Goal: Navigation & Orientation: Find specific page/section

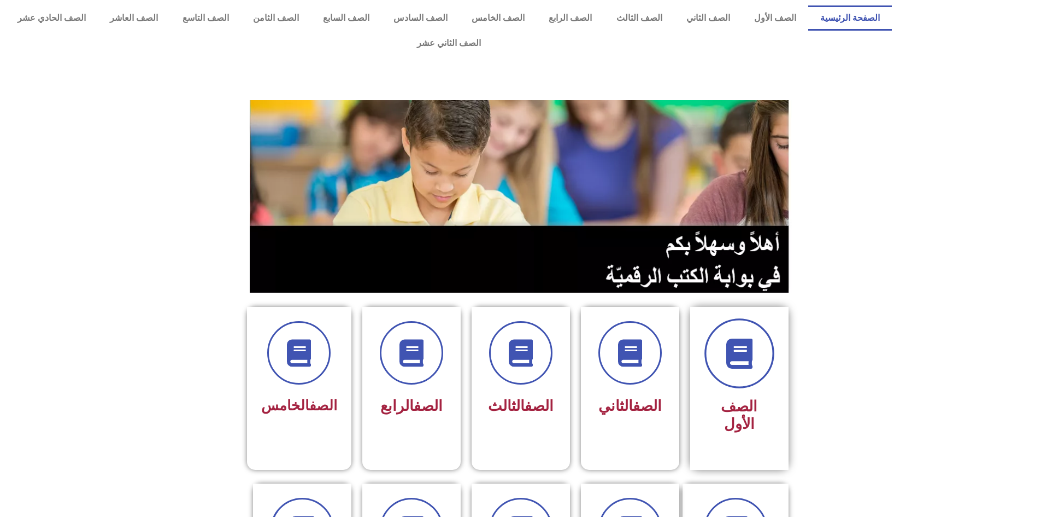
click at [734, 354] on span at bounding box center [740, 353] width 70 height 70
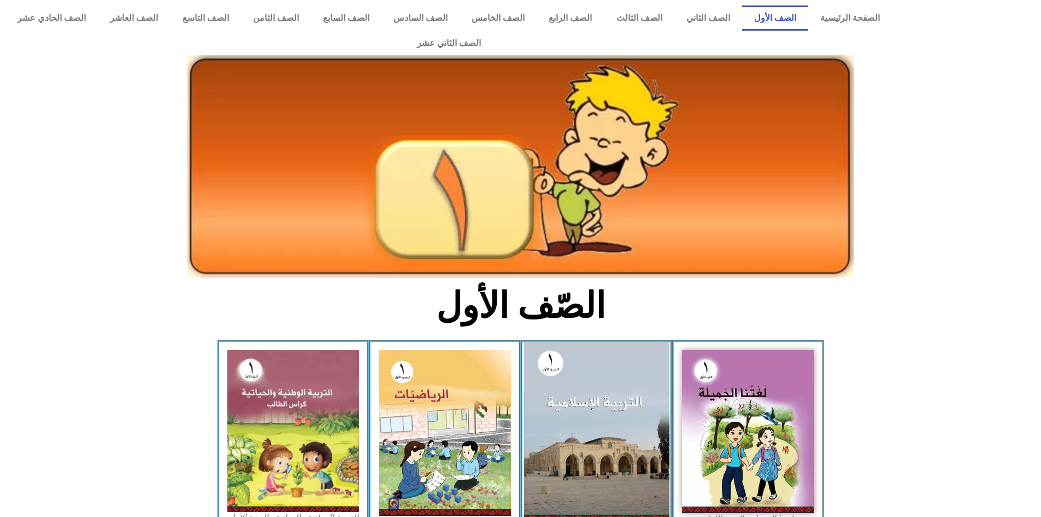
click at [602, 385] on img at bounding box center [596, 431] width 145 height 178
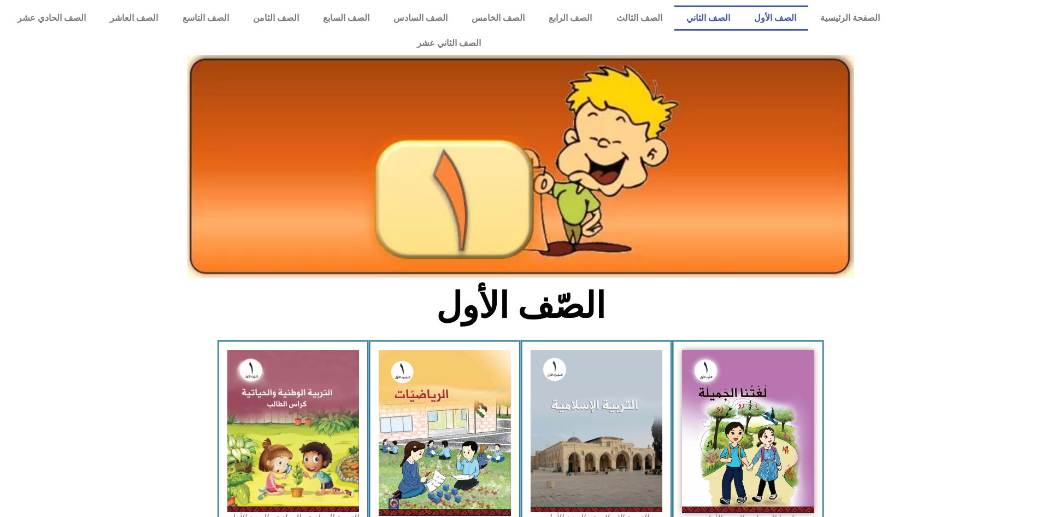
click at [706, 16] on link "الصف الثاني" at bounding box center [709, 17] width 68 height 25
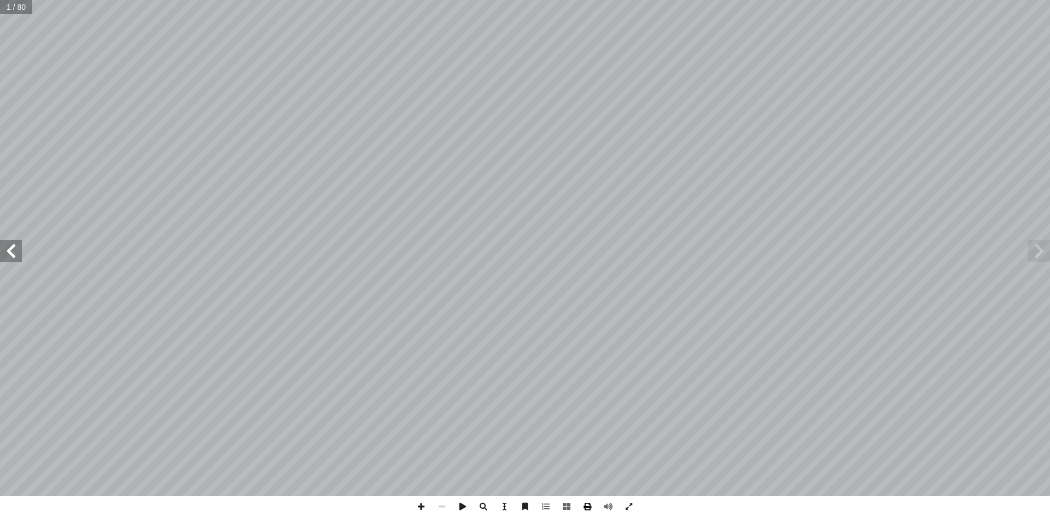
click at [585, 509] on span at bounding box center [587, 506] width 21 height 21
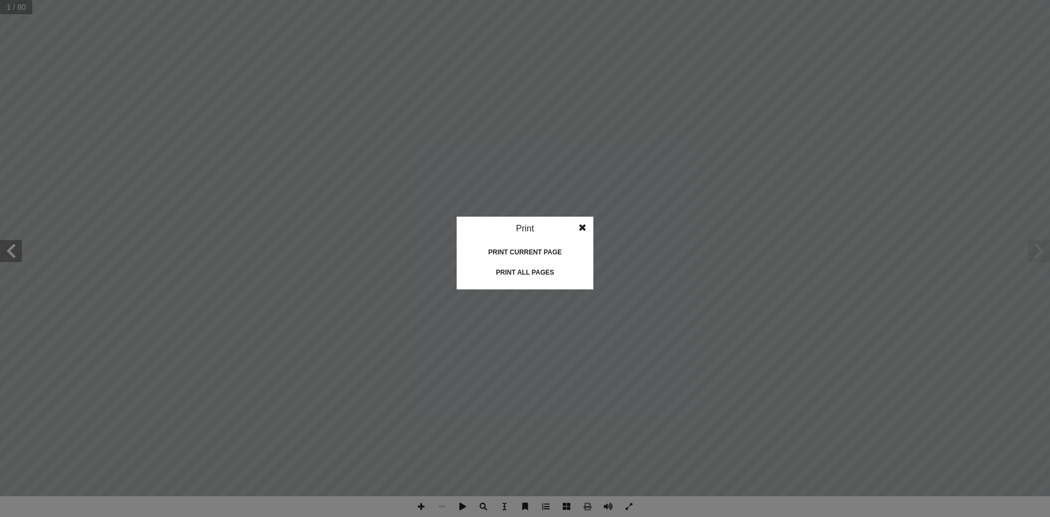
click at [511, 280] on div "Print all pages" at bounding box center [524, 271] width 109 height 17
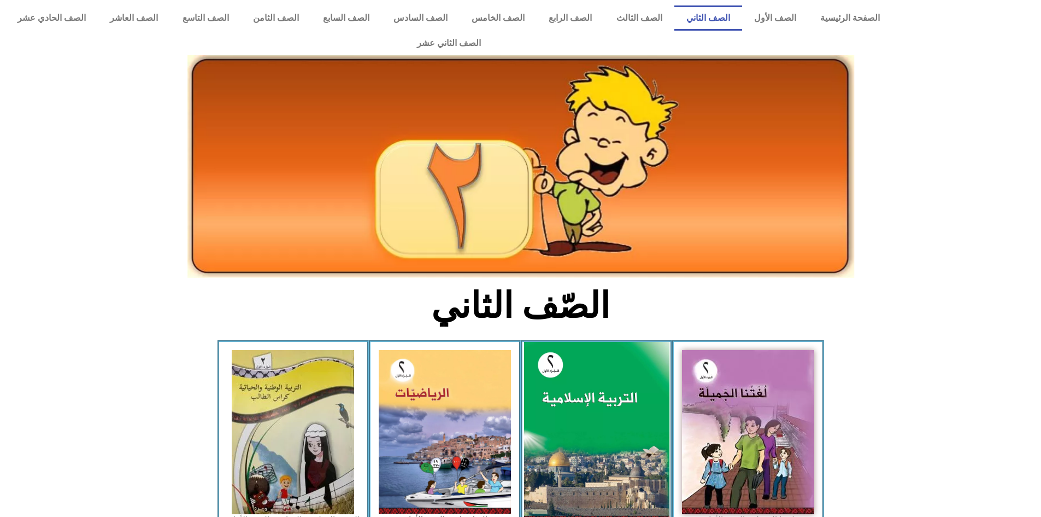
click at [563, 395] on img at bounding box center [596, 432] width 145 height 181
click at [587, 389] on img at bounding box center [596, 432] width 145 height 181
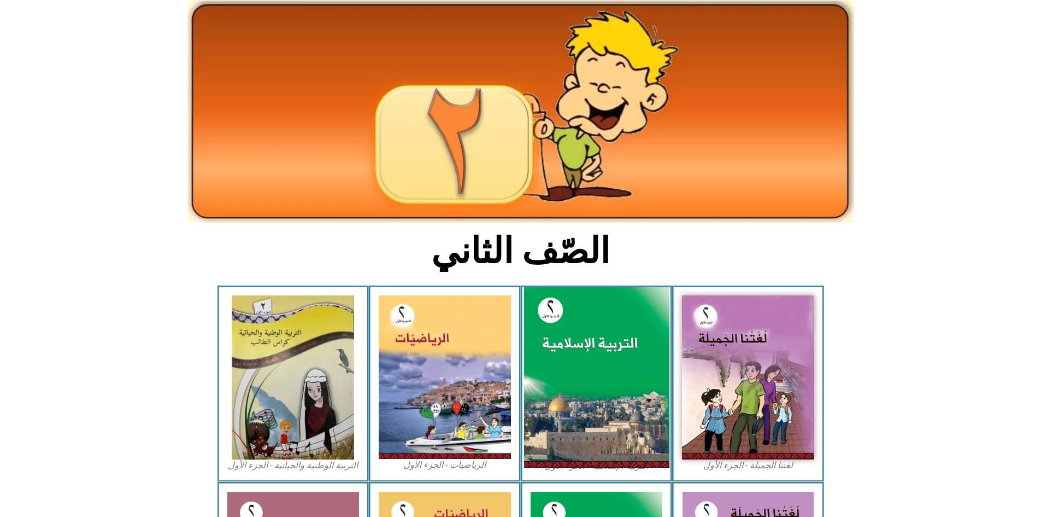
click at [612, 320] on img at bounding box center [596, 377] width 145 height 181
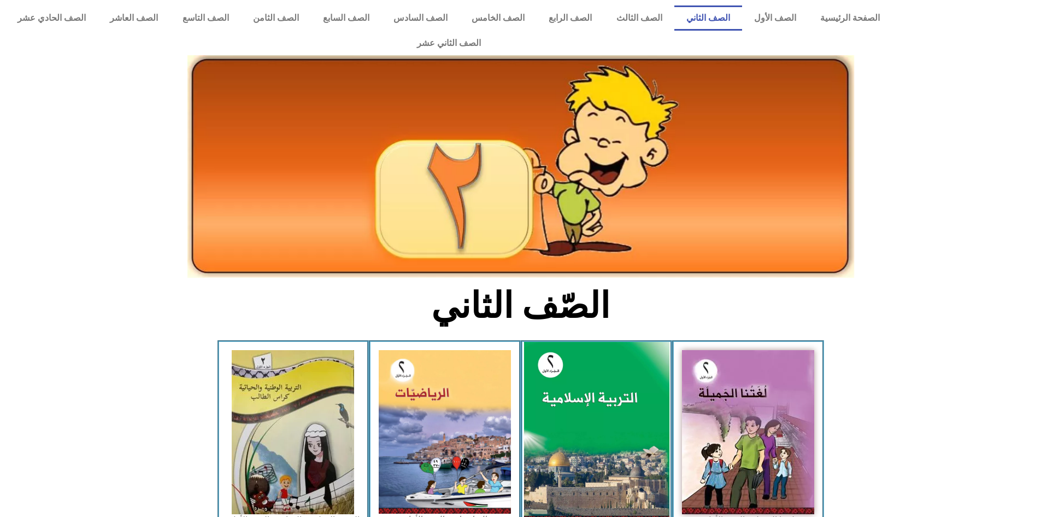
scroll to position [55, 0]
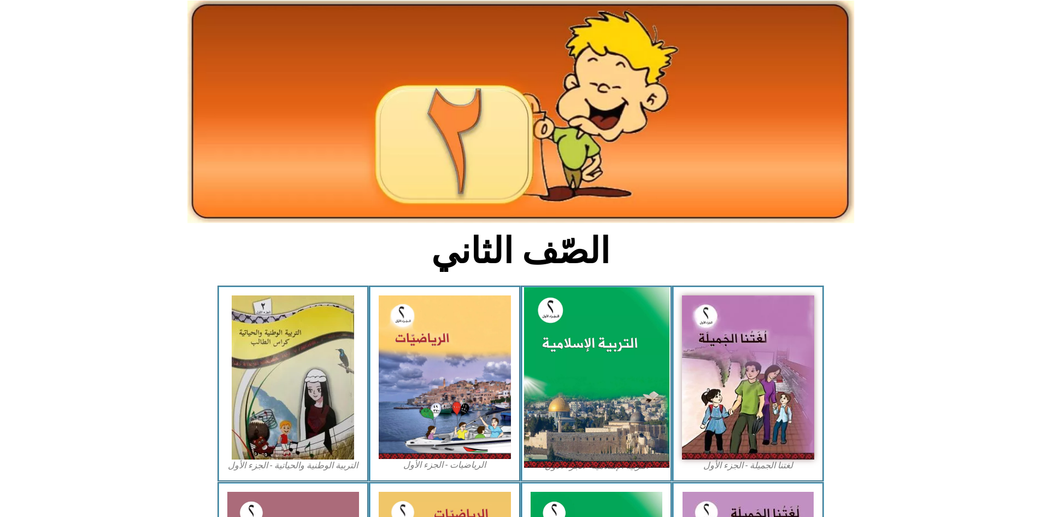
click at [622, 322] on img at bounding box center [596, 377] width 145 height 181
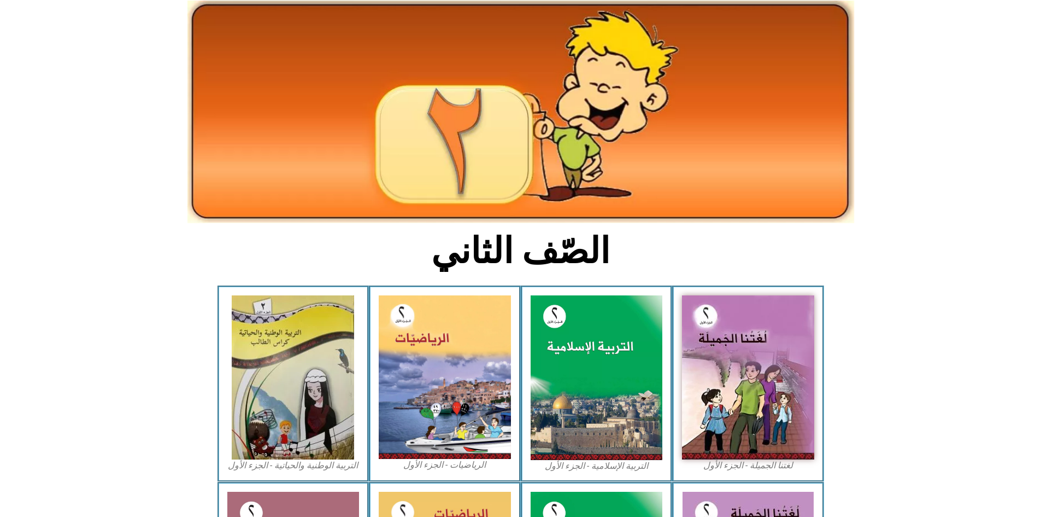
click at [600, 460] on figcaption "التربية الإسلامية - الجزء الأول" at bounding box center [597, 466] width 132 height 12
drag, startPoint x: 593, startPoint y: 350, endPoint x: 1037, endPoint y: 216, distance: 464.0
click at [1036, 228] on section "الصّف الثاني" at bounding box center [520, 256] width 1041 height 57
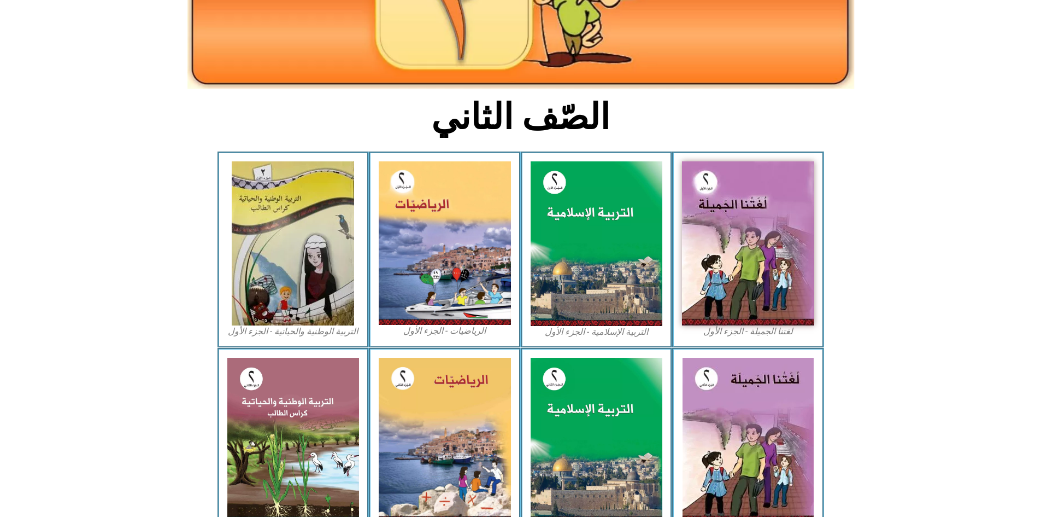
scroll to position [191, 0]
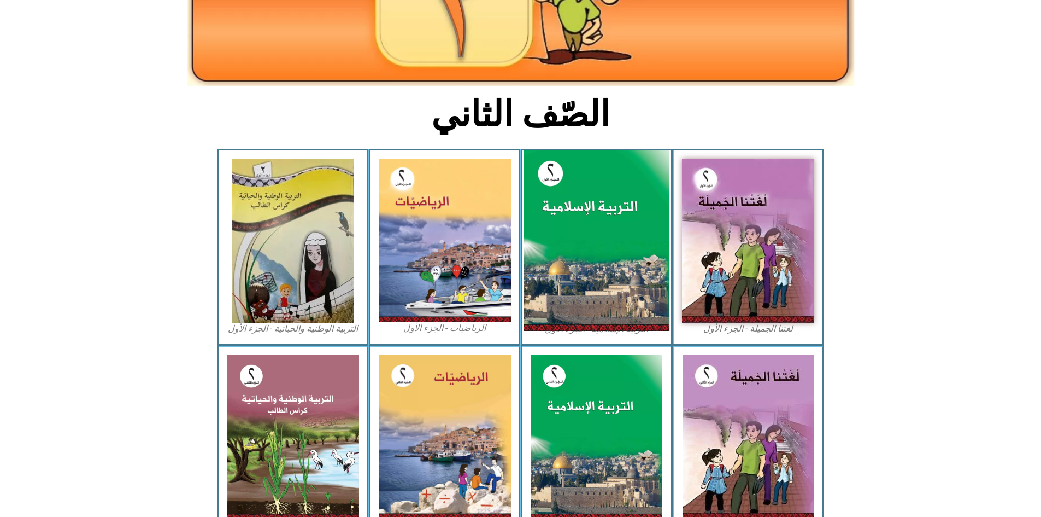
click at [601, 191] on img at bounding box center [596, 240] width 145 height 181
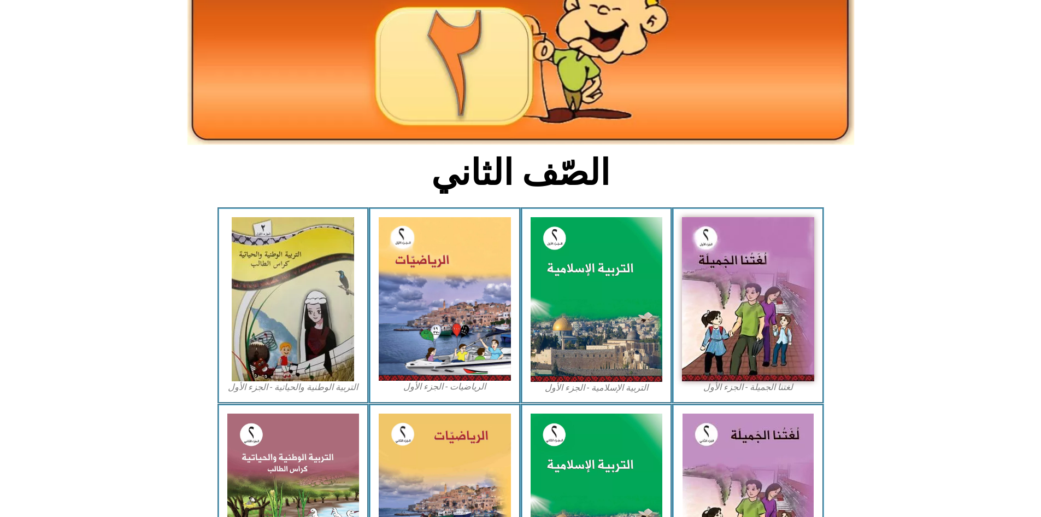
scroll to position [0, 0]
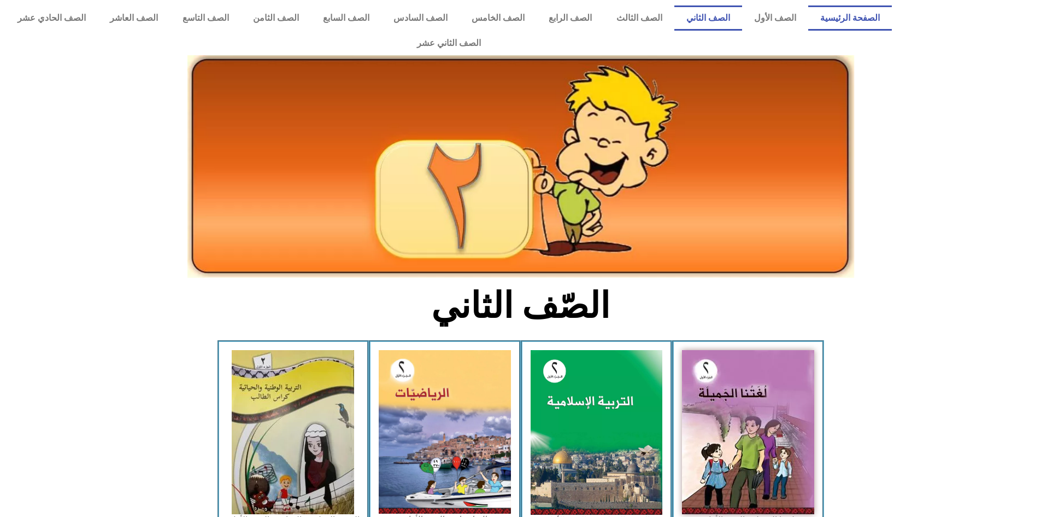
click at [860, 25] on link "الصفحة الرئيسية" at bounding box center [850, 17] width 84 height 25
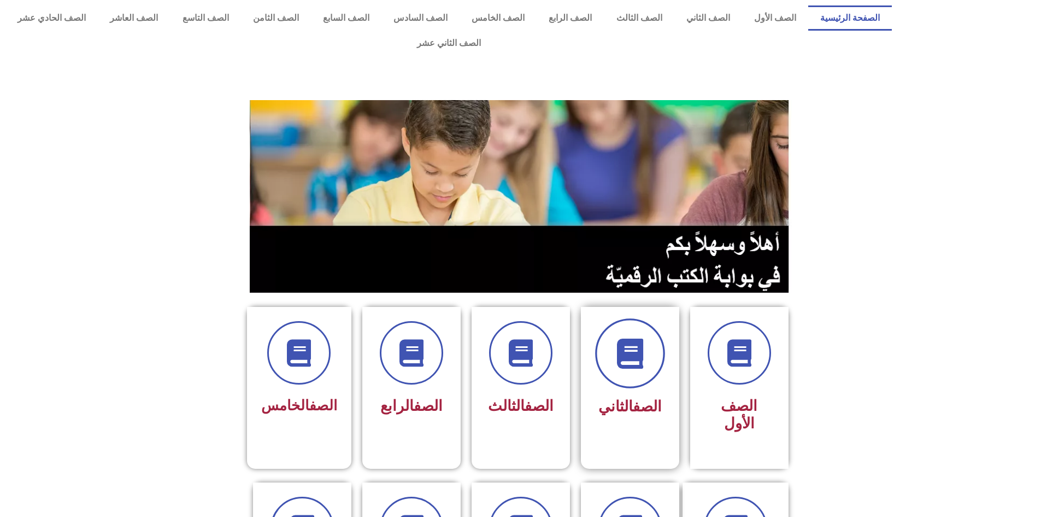
click at [629, 338] on icon at bounding box center [630, 353] width 30 height 30
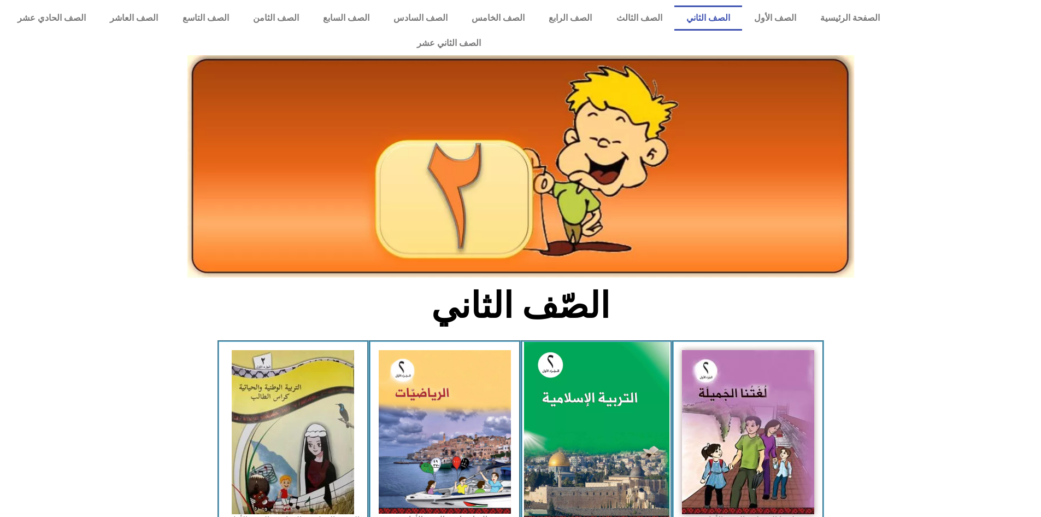
click at [601, 389] on img at bounding box center [596, 432] width 145 height 181
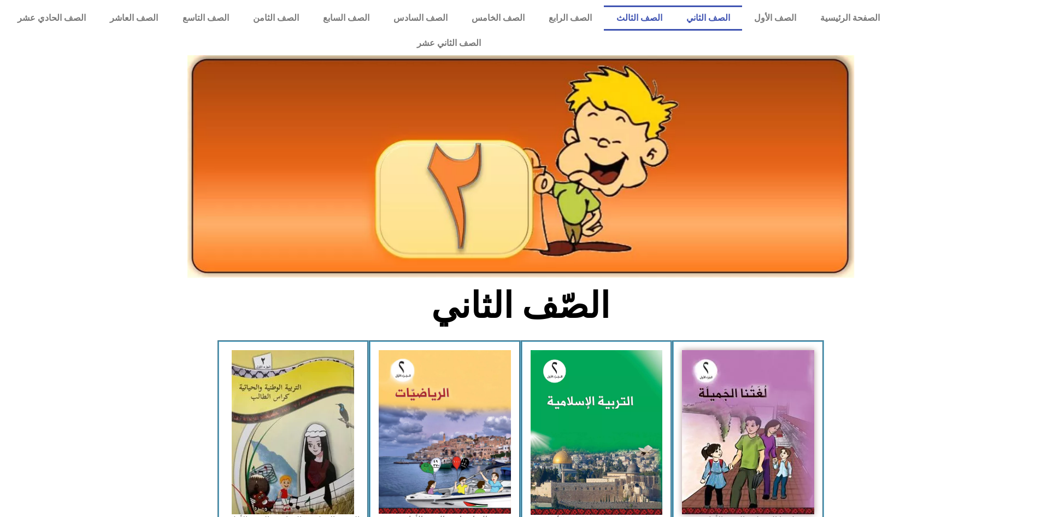
click at [661, 18] on link "الصف الثالث" at bounding box center [639, 17] width 70 height 25
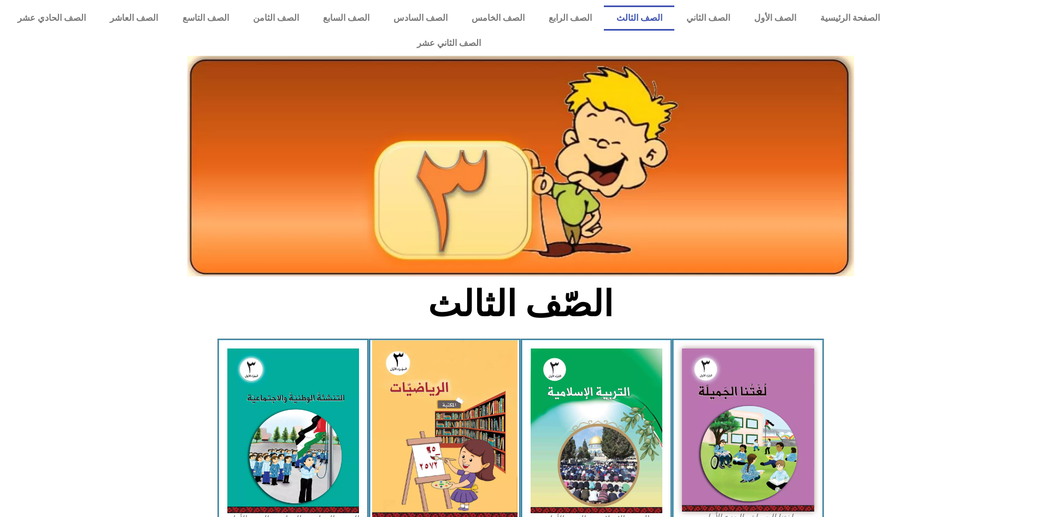
click at [449, 385] on img at bounding box center [444, 429] width 145 height 179
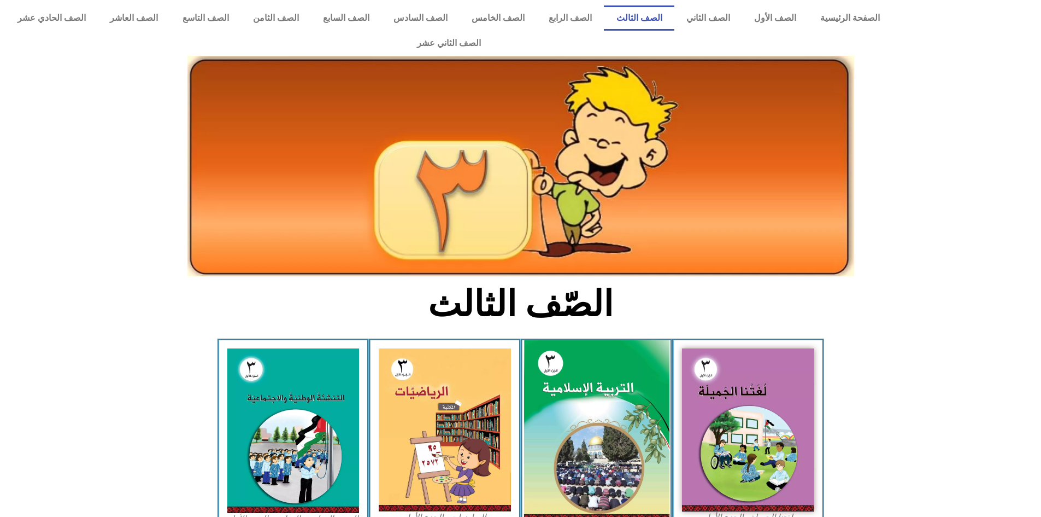
click at [610, 386] on img at bounding box center [596, 430] width 145 height 181
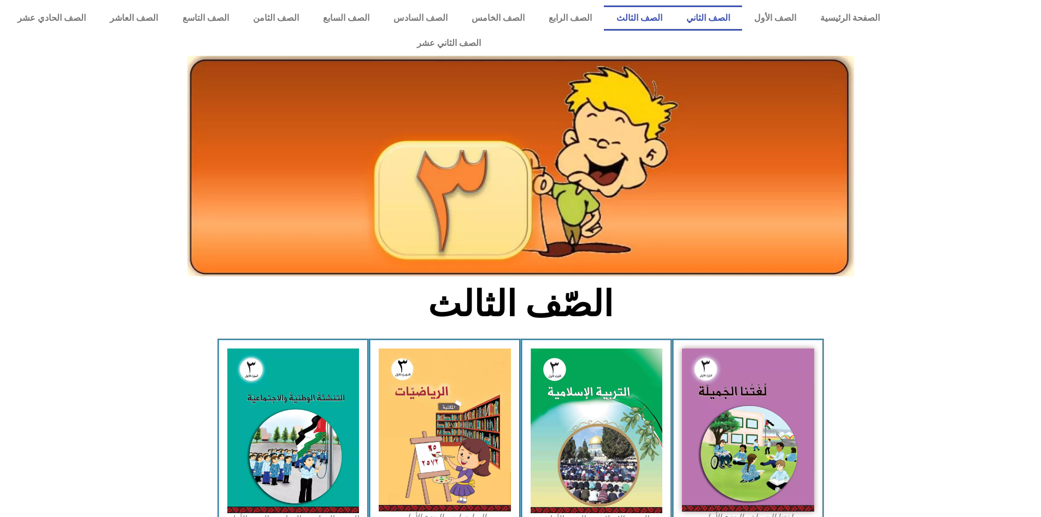
click at [722, 12] on link "الصف الثاني" at bounding box center [709, 17] width 68 height 25
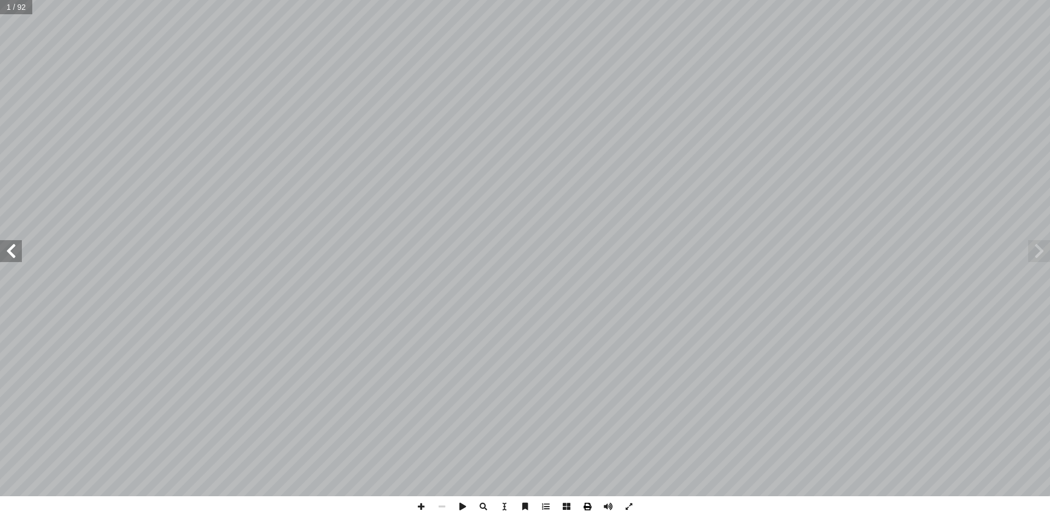
click at [590, 508] on span at bounding box center [587, 506] width 21 height 21
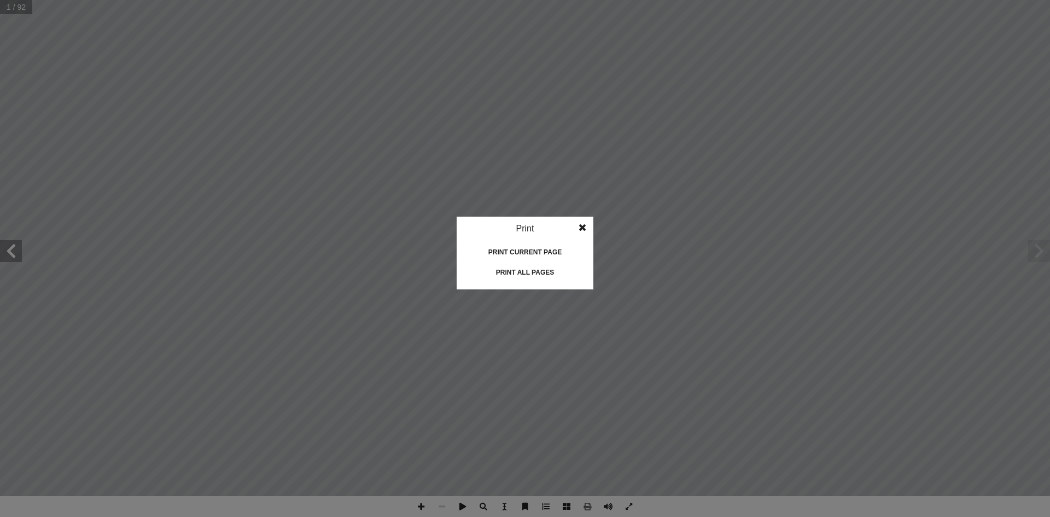
click at [546, 276] on div "Print all pages" at bounding box center [524, 271] width 109 height 17
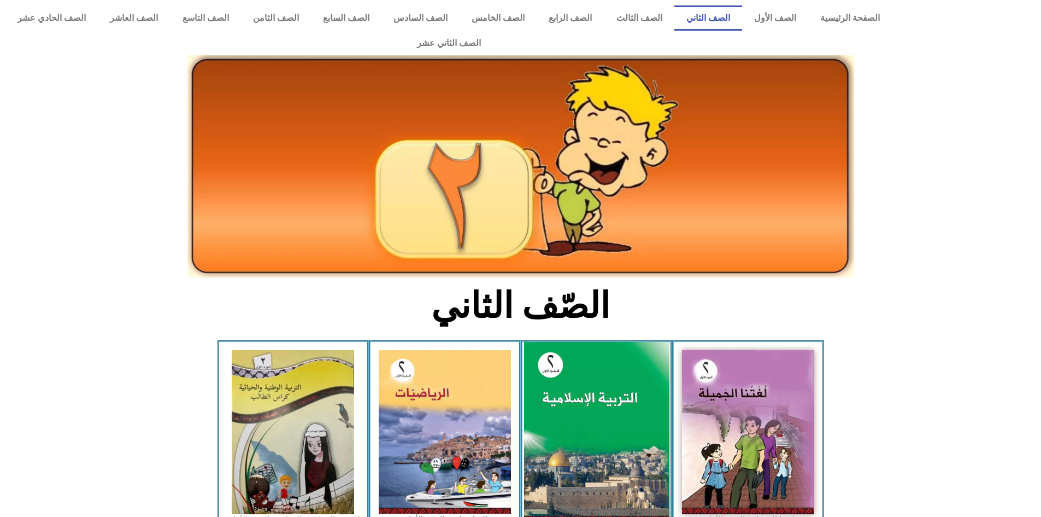
click at [610, 382] on img at bounding box center [596, 432] width 145 height 181
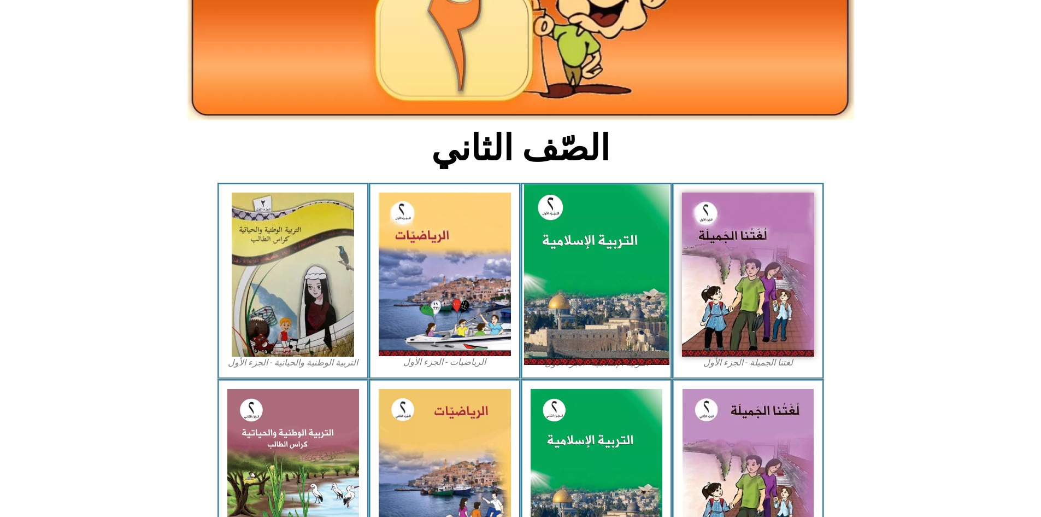
scroll to position [164, 0]
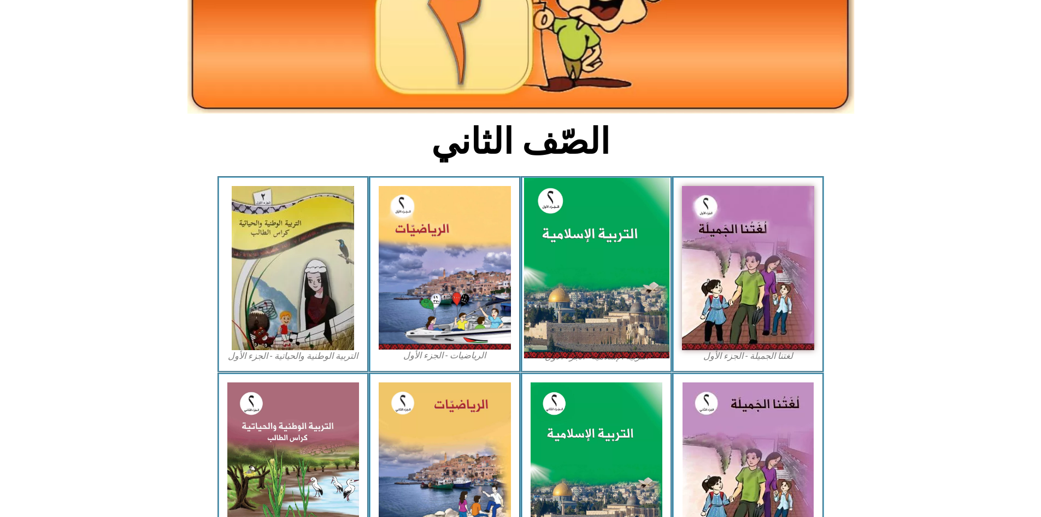
click at [570, 228] on img at bounding box center [596, 268] width 145 height 181
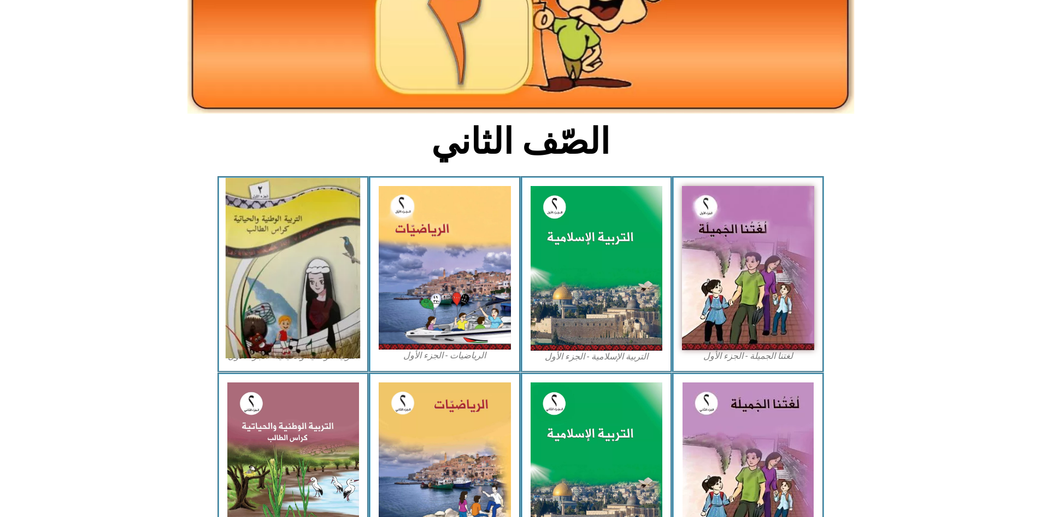
click at [267, 256] on img at bounding box center [293, 268] width 134 height 180
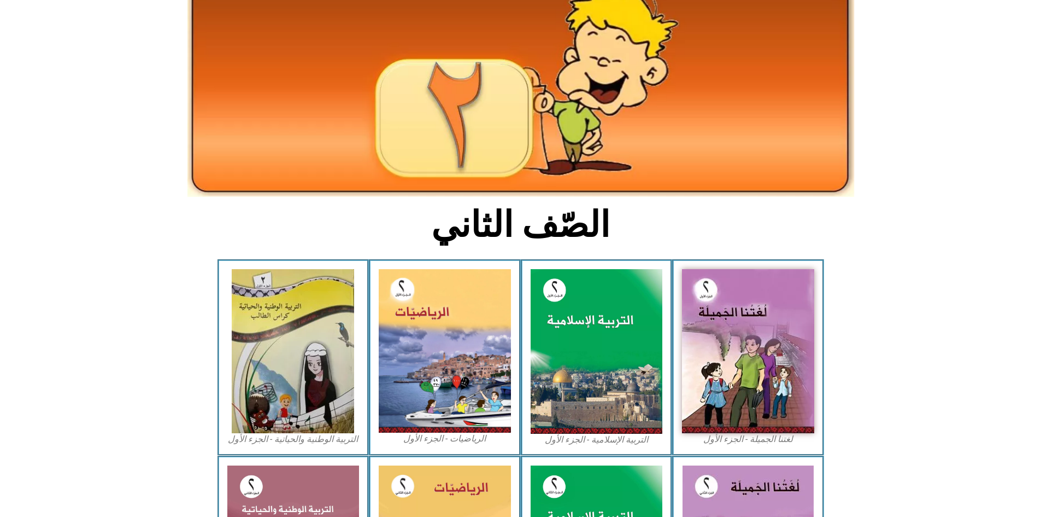
scroll to position [0, 0]
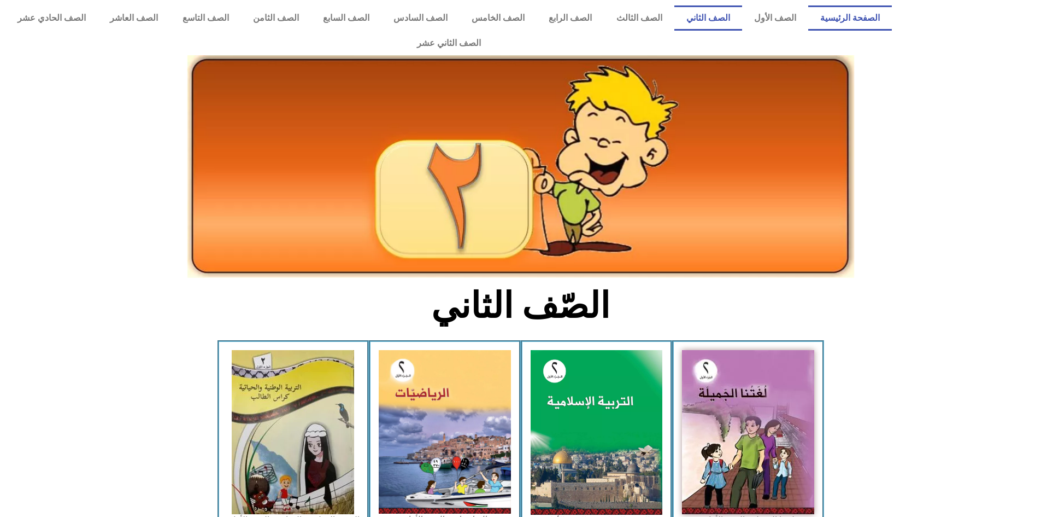
click at [874, 16] on link "الصفحة الرئيسية" at bounding box center [850, 17] width 84 height 25
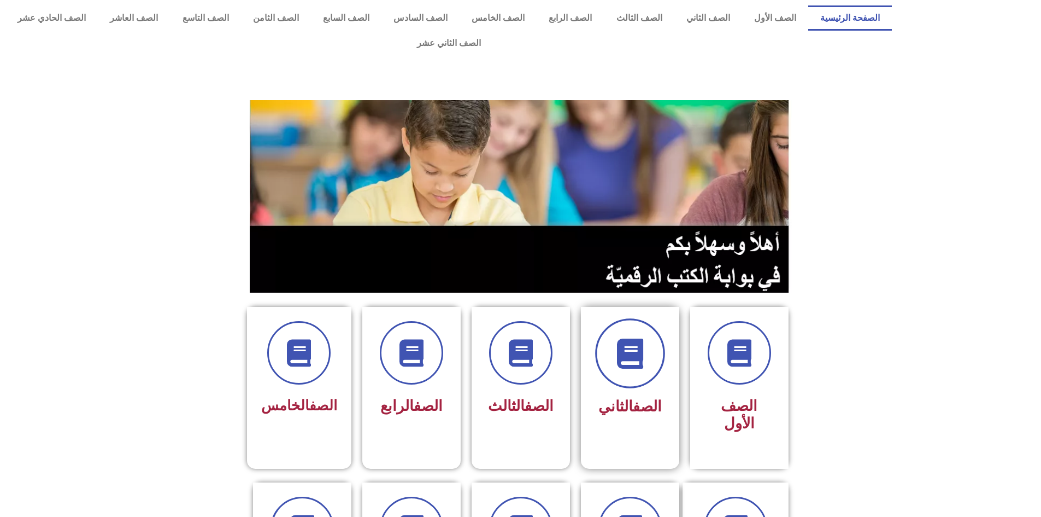
click at [624, 338] on icon at bounding box center [630, 353] width 30 height 30
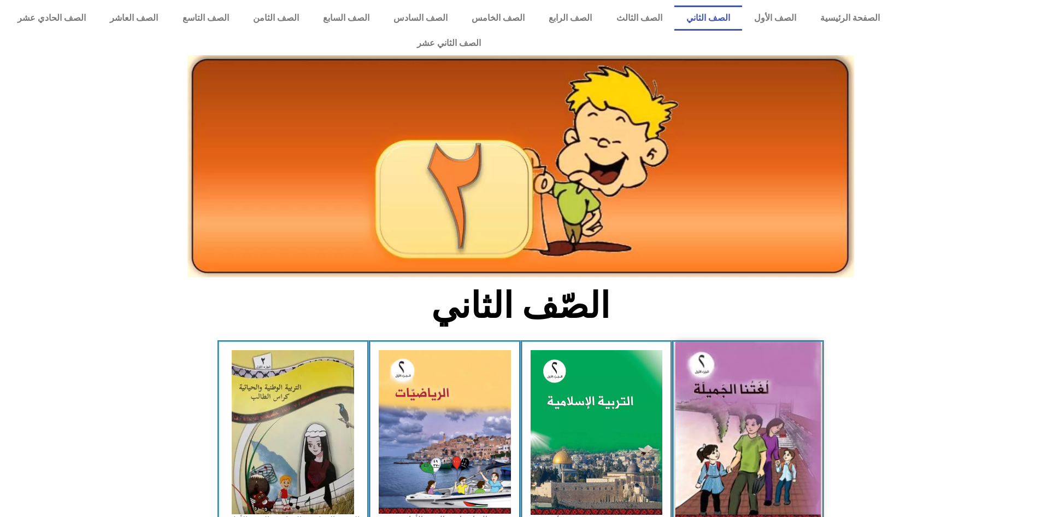
click at [722, 347] on img at bounding box center [748, 432] width 145 height 180
click at [716, 348] on img at bounding box center [748, 432] width 145 height 180
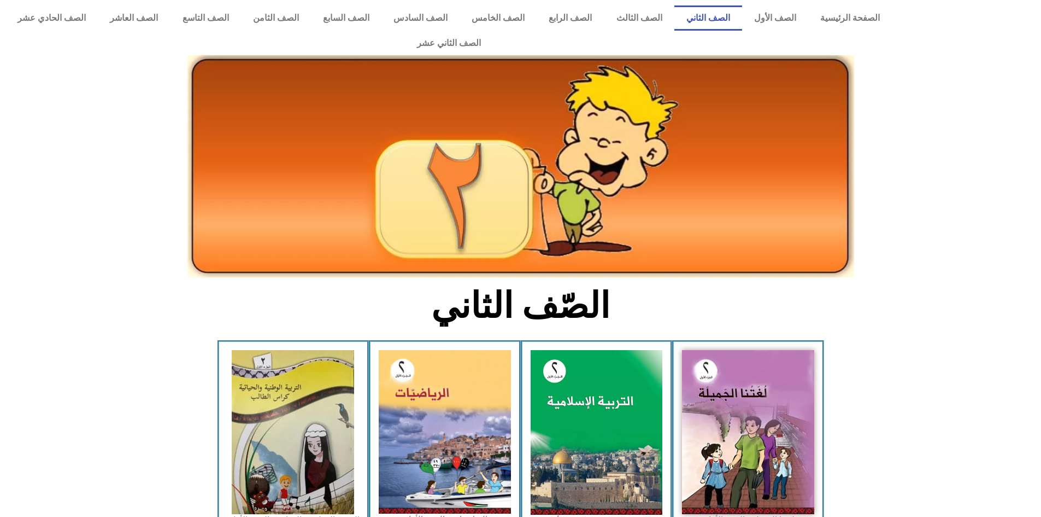
drag, startPoint x: 935, startPoint y: 360, endPoint x: 910, endPoint y: 355, distance: 26.1
click at [935, 360] on icon at bounding box center [520, 391] width 1042 height 104
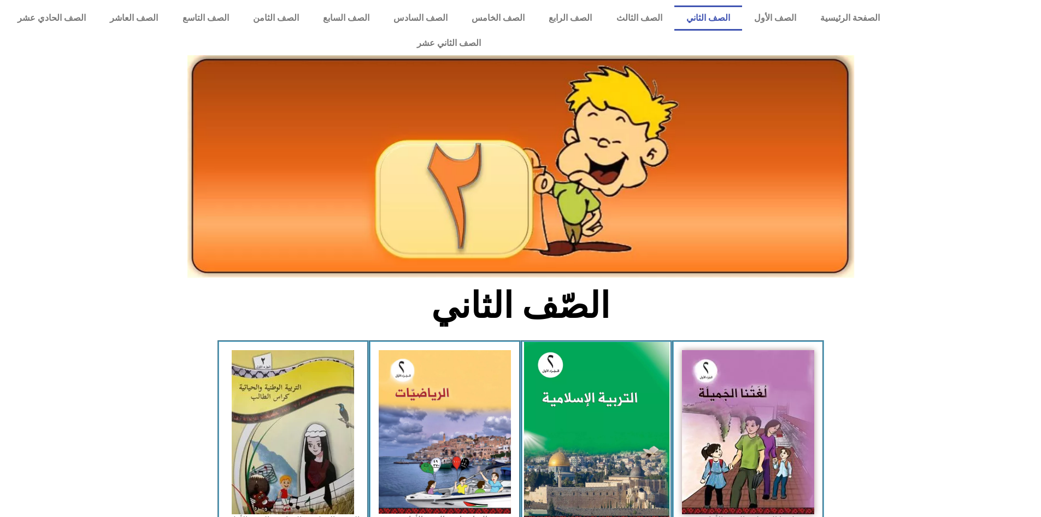
click at [594, 403] on img at bounding box center [596, 432] width 145 height 181
click at [584, 386] on img at bounding box center [596, 432] width 145 height 181
click at [637, 395] on img at bounding box center [596, 432] width 145 height 181
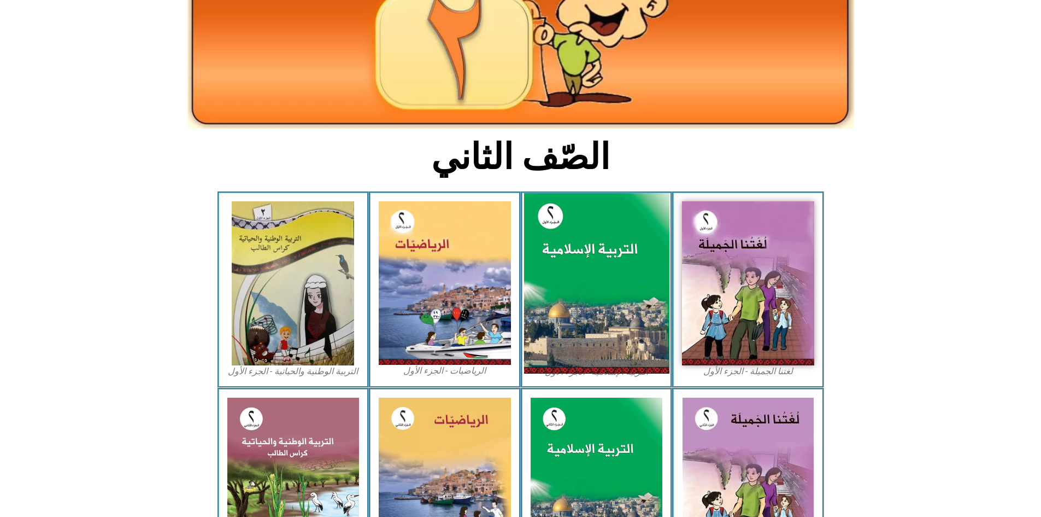
scroll to position [164, 0]
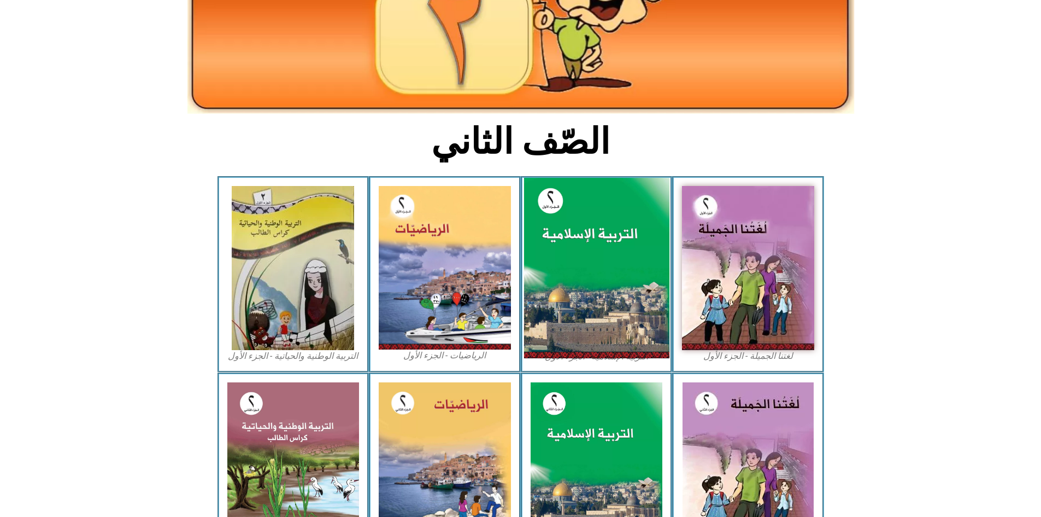
click at [611, 311] on img at bounding box center [596, 268] width 145 height 181
click at [611, 310] on img at bounding box center [596, 268] width 145 height 181
click at [610, 310] on img at bounding box center [596, 268] width 145 height 181
click at [565, 243] on img at bounding box center [596, 268] width 145 height 181
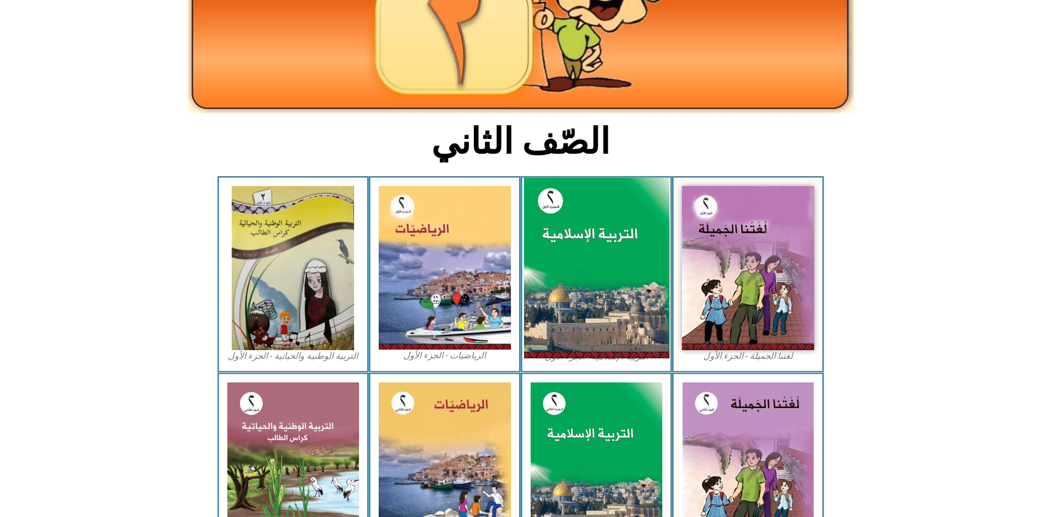
click at [565, 243] on img at bounding box center [596, 268] width 145 height 181
